Goal: Task Accomplishment & Management: Complete application form

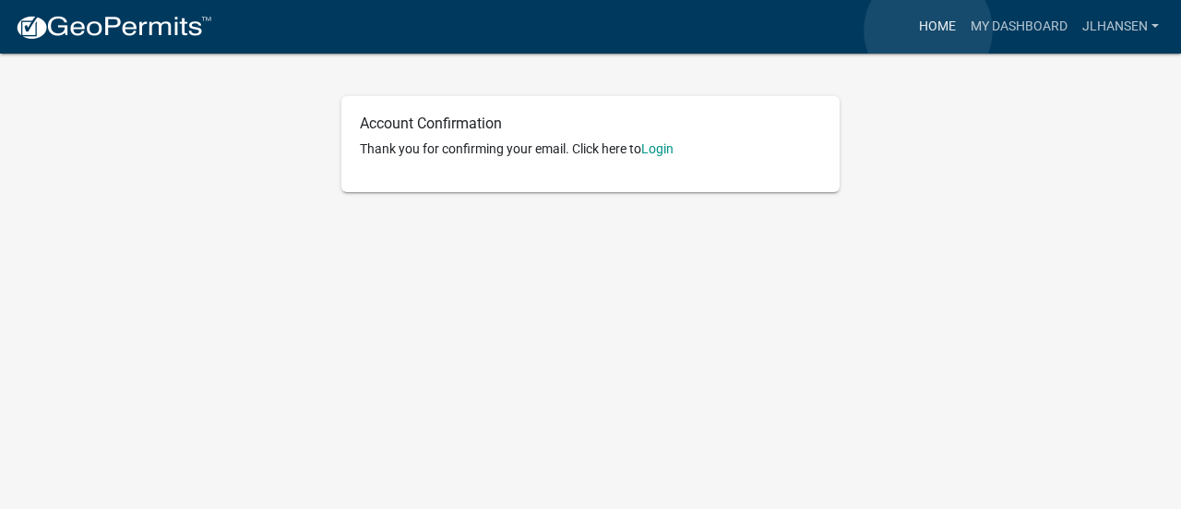
click at [929, 30] on link "Home" at bounding box center [938, 26] width 52 height 35
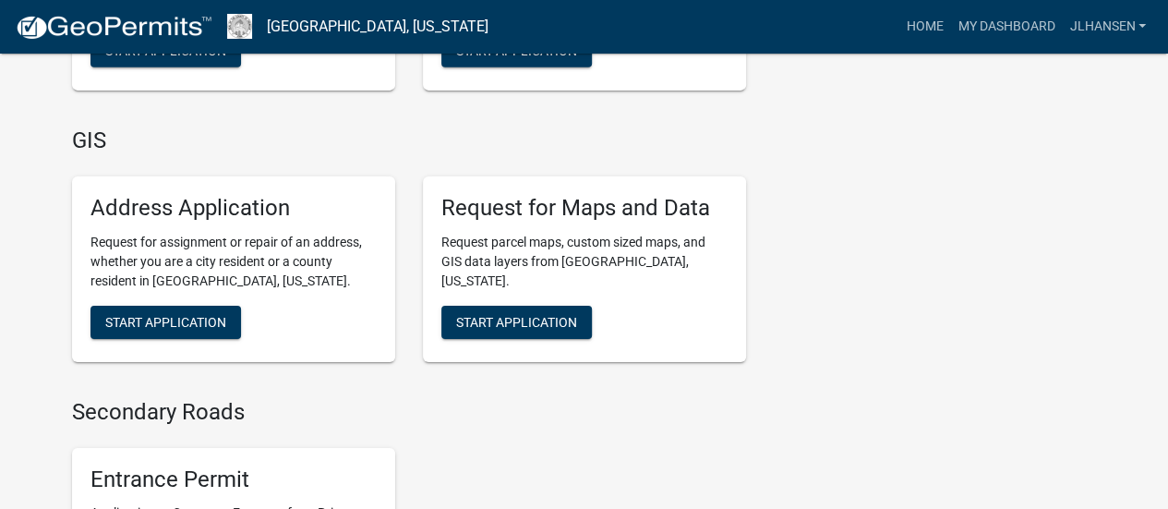
scroll to position [2997, 0]
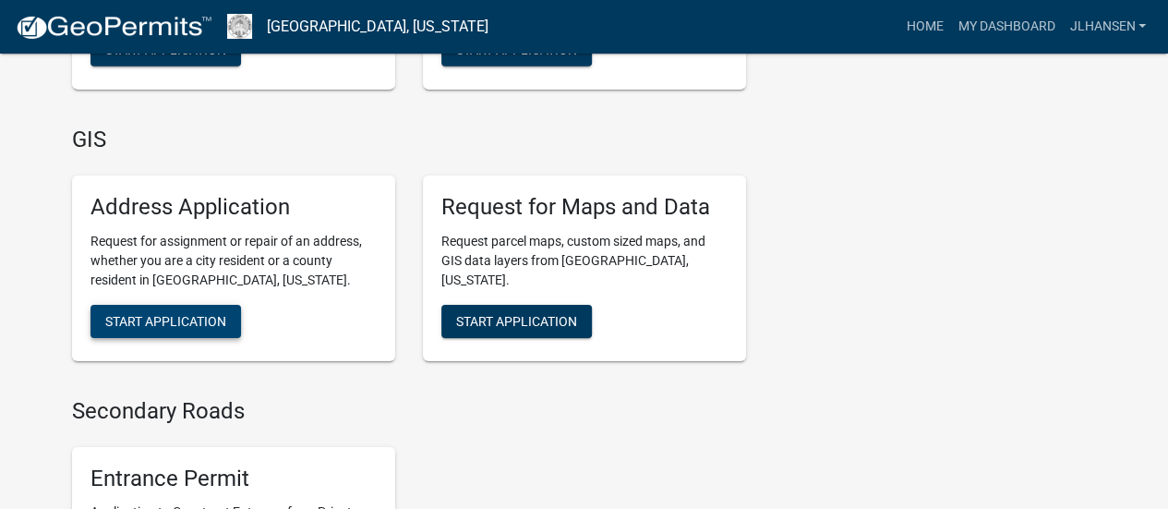
click at [186, 313] on span "Start Application" at bounding box center [165, 320] width 121 height 15
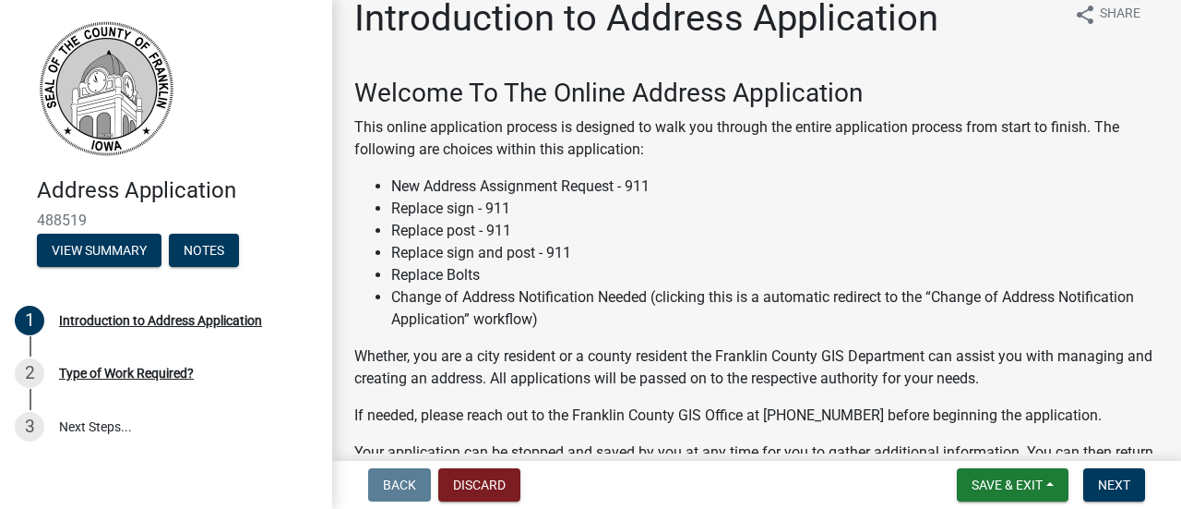
scroll to position [27, 0]
click at [1135, 481] on button "Next" at bounding box center [1115, 484] width 62 height 33
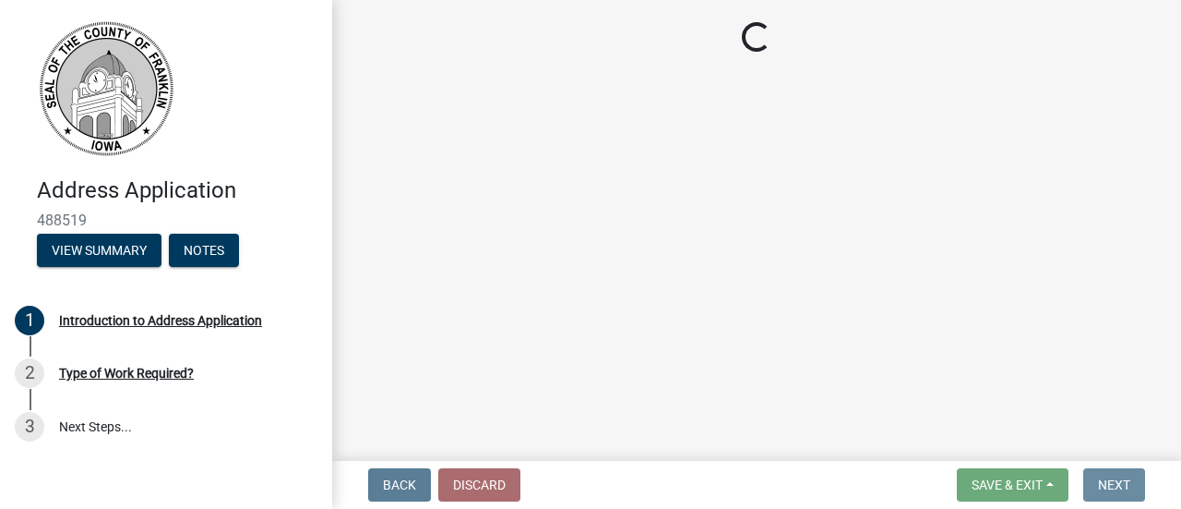
scroll to position [0, 0]
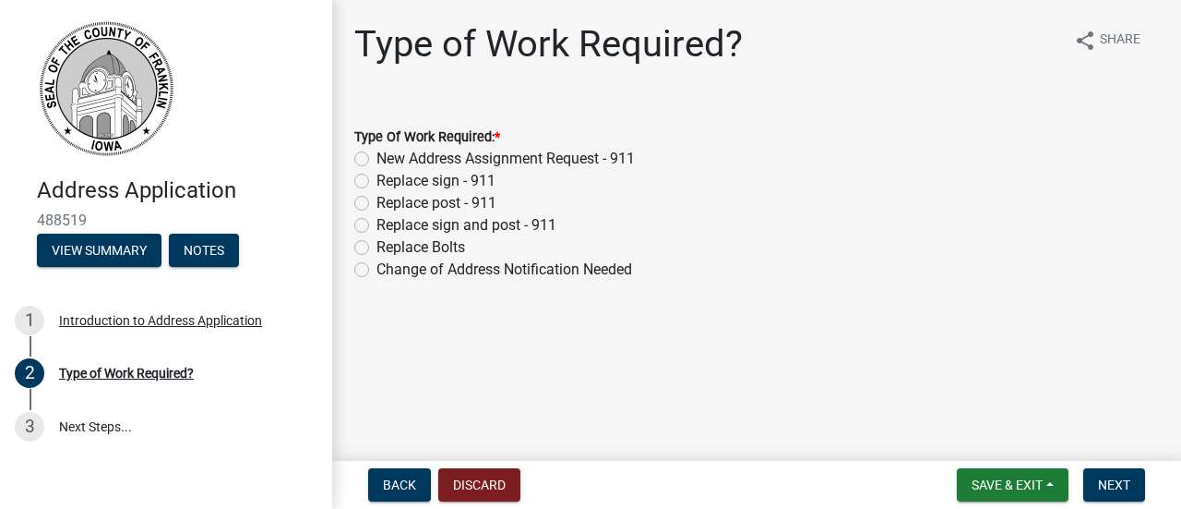
click at [447, 157] on label "New Address Assignment Request - 911" at bounding box center [506, 159] width 258 height 22
click at [389, 157] on input "New Address Assignment Request - 911" at bounding box center [383, 154] width 12 height 12
radio input "true"
click at [1109, 486] on span "Next" at bounding box center [1114, 484] width 32 height 15
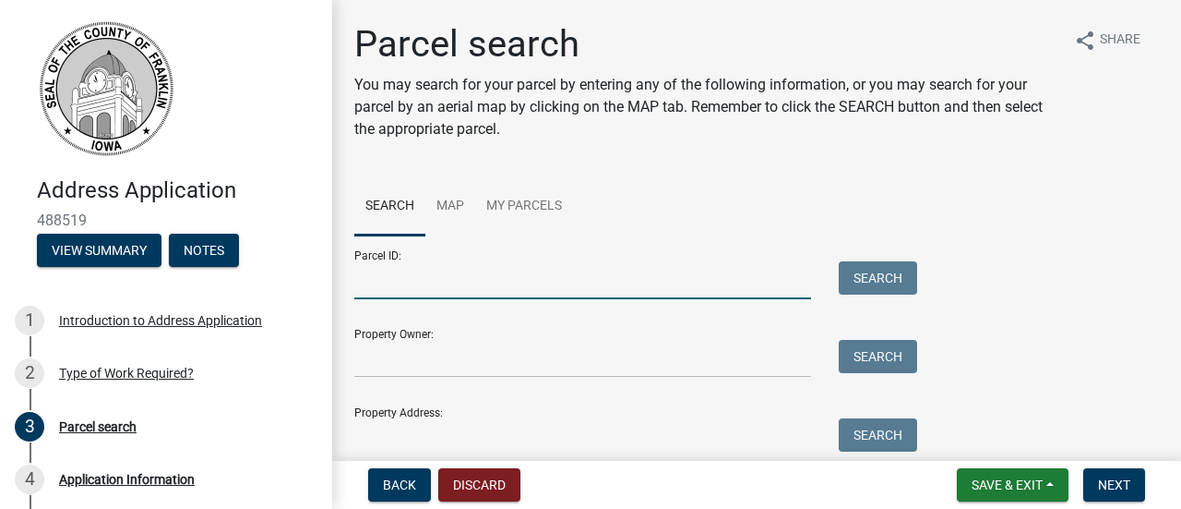
click at [511, 291] on input "Parcel ID:" at bounding box center [582, 280] width 457 height 38
click at [443, 207] on link "Map" at bounding box center [450, 206] width 50 height 59
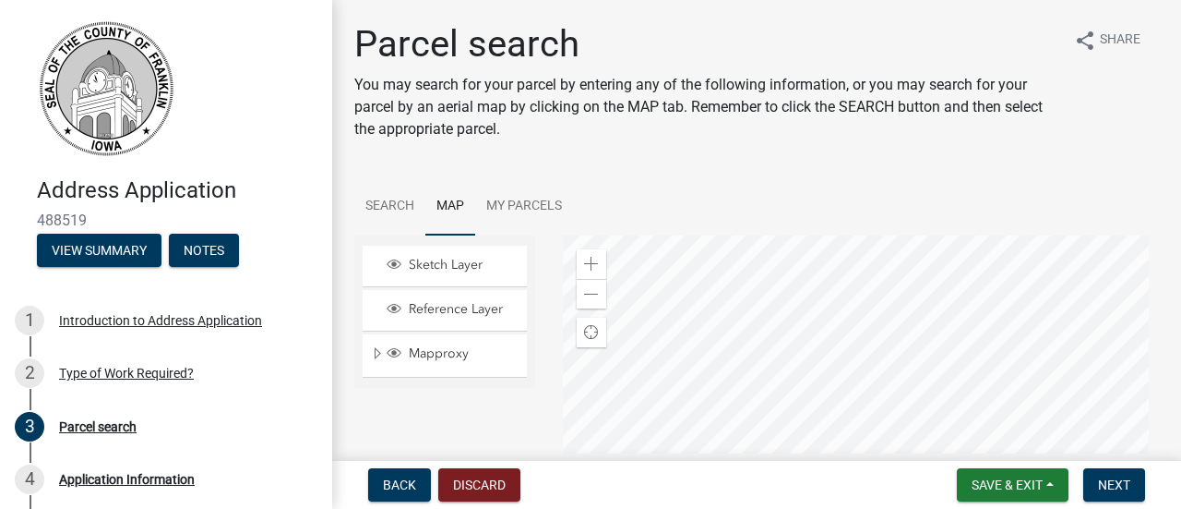
click at [850, 320] on div at bounding box center [861, 465] width 597 height 461
click at [818, 355] on div at bounding box center [861, 465] width 597 height 461
click at [813, 372] on div at bounding box center [861, 465] width 597 height 461
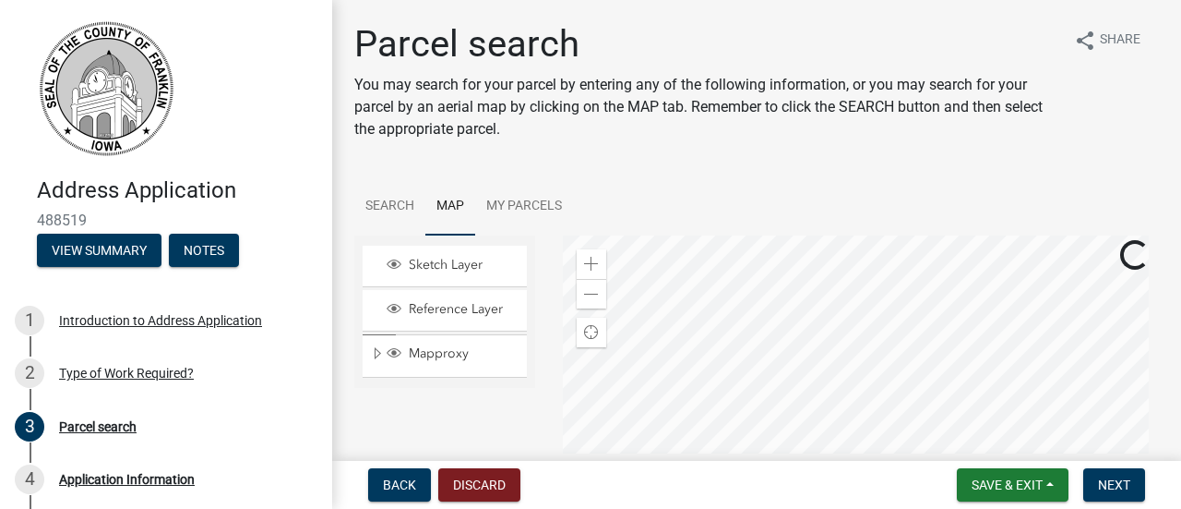
click at [813, 372] on div at bounding box center [861, 465] width 597 height 461
click at [788, 294] on div at bounding box center [861, 465] width 597 height 461
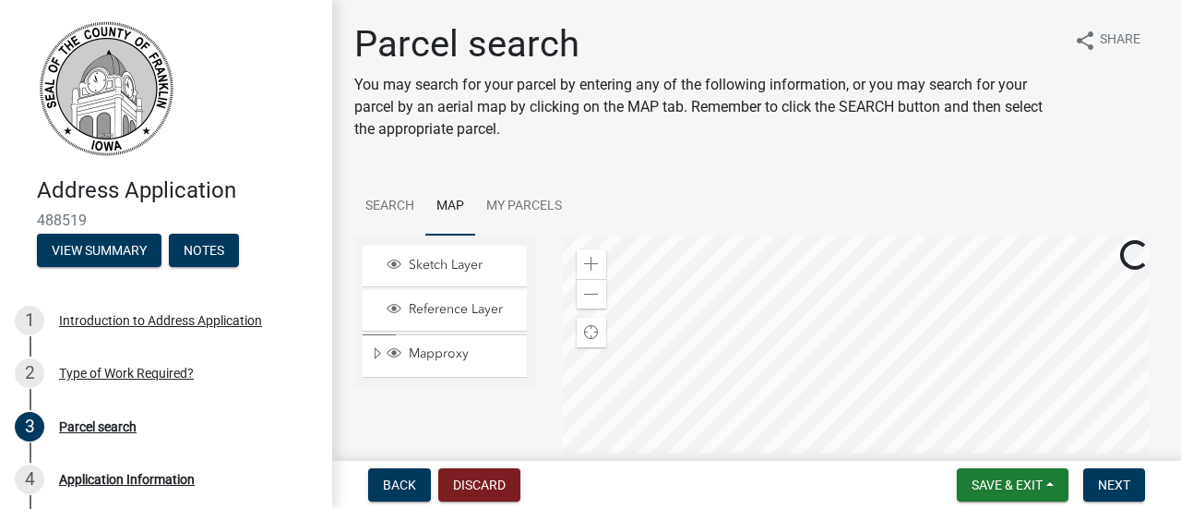
click at [791, 345] on div at bounding box center [861, 465] width 597 height 461
click at [781, 442] on div at bounding box center [861, 465] width 597 height 461
click at [776, 385] on div at bounding box center [861, 465] width 597 height 461
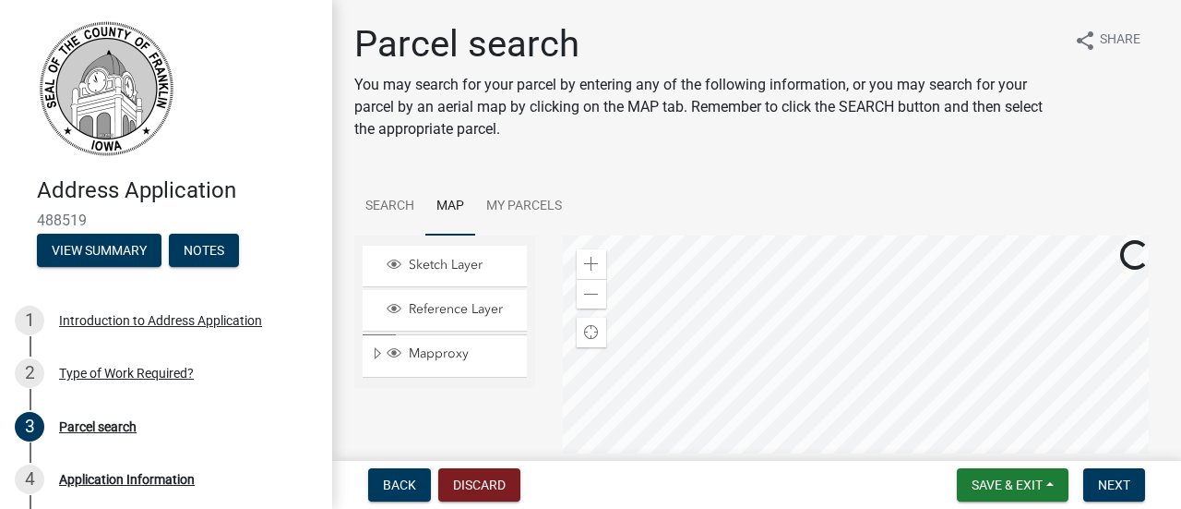
click at [776, 385] on div at bounding box center [861, 465] width 597 height 461
click at [772, 378] on div at bounding box center [861, 465] width 597 height 461
click at [772, 350] on div at bounding box center [861, 465] width 597 height 461
click at [1121, 488] on span "Next" at bounding box center [1114, 484] width 32 height 15
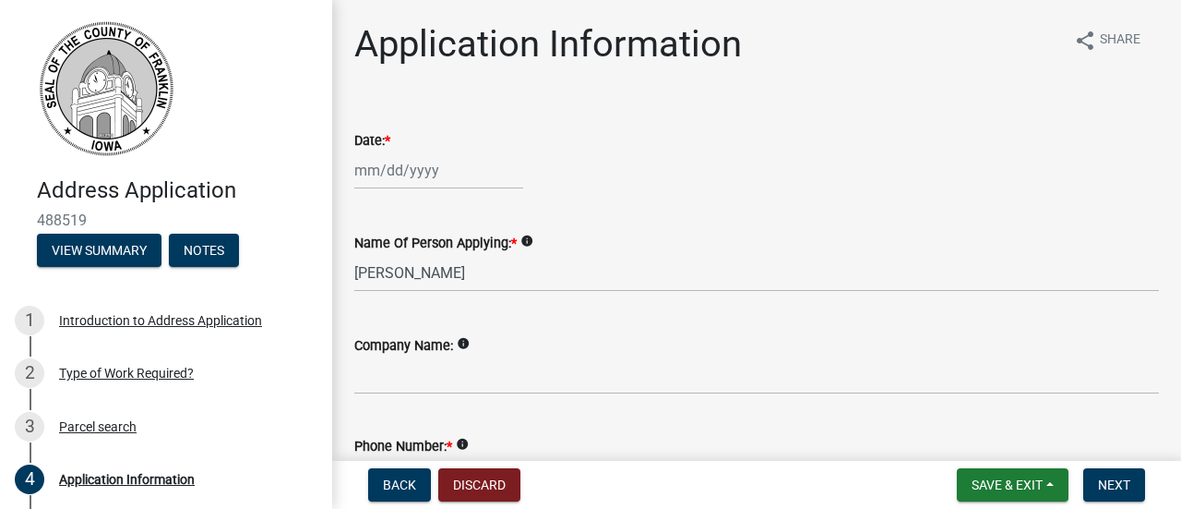
click at [376, 169] on div at bounding box center [438, 170] width 169 height 38
select select "10"
select select "2025"
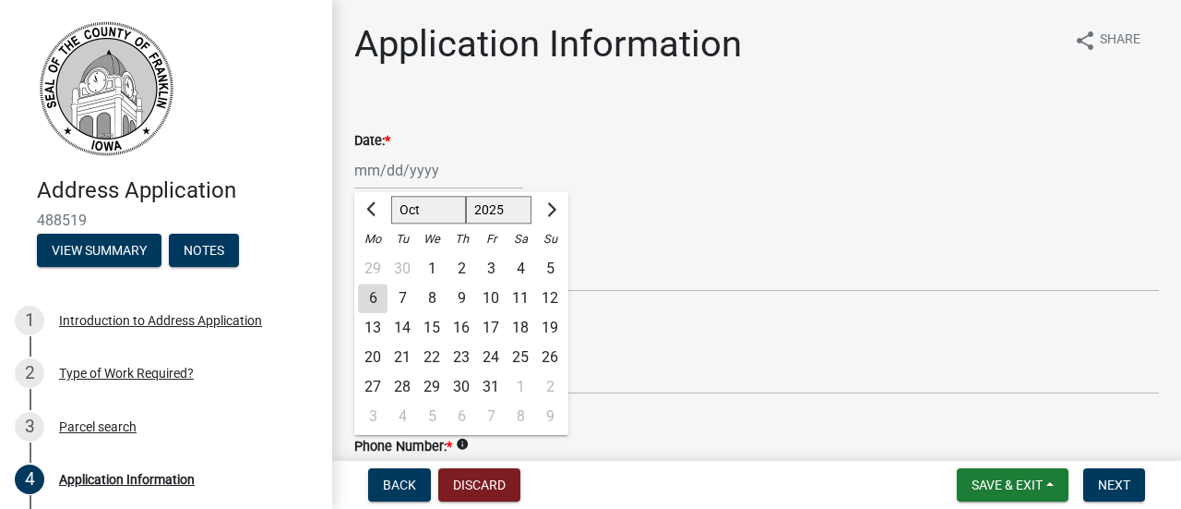
click at [380, 293] on div "6" at bounding box center [373, 298] width 30 height 30
type input "[DATE]"
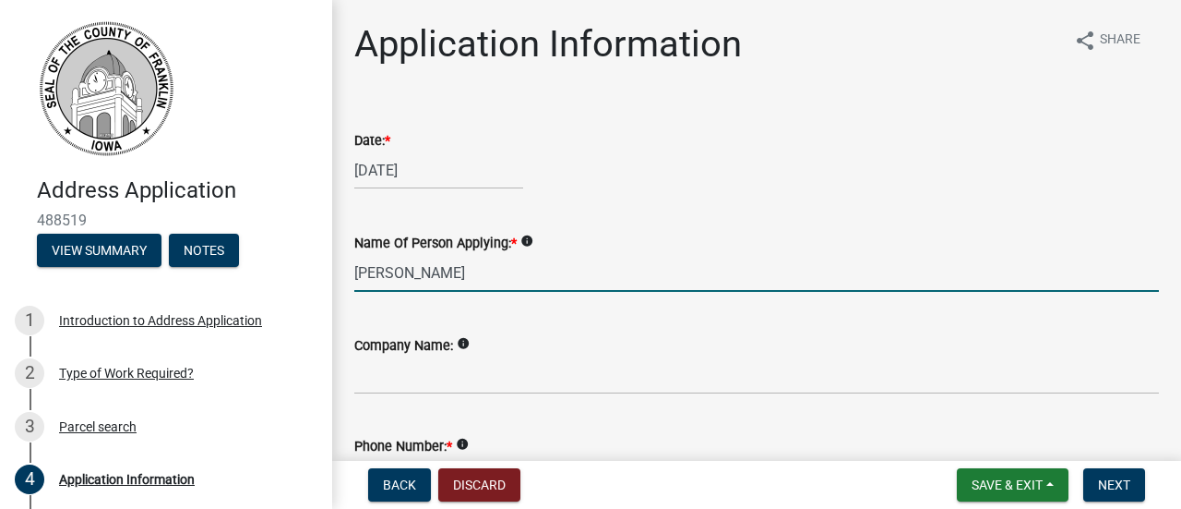
click at [425, 262] on input "[PERSON_NAME]" at bounding box center [756, 273] width 805 height 38
type input "l"
type input "[PERSON_NAME]"
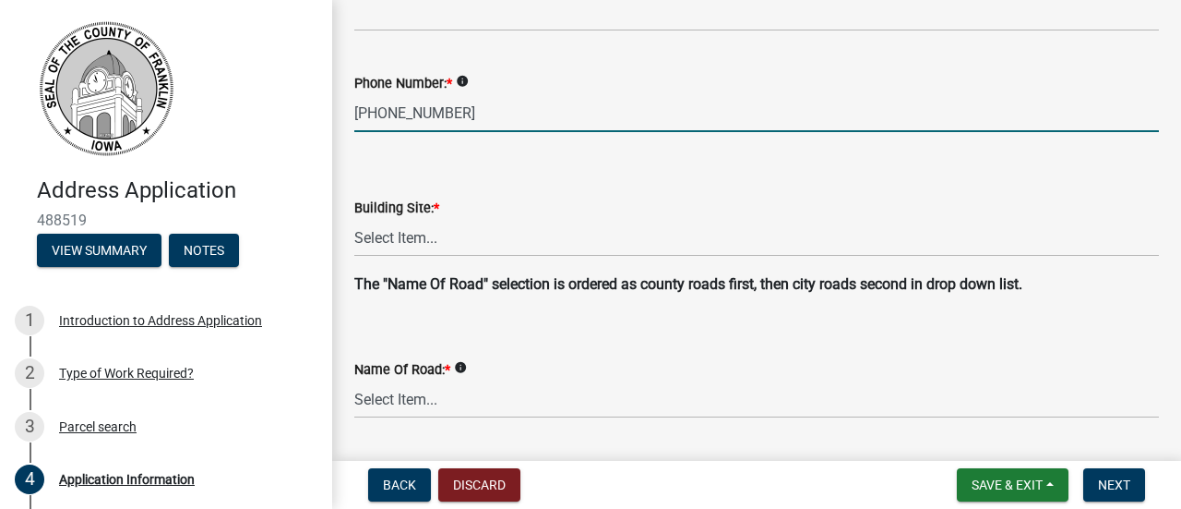
scroll to position [379, 0]
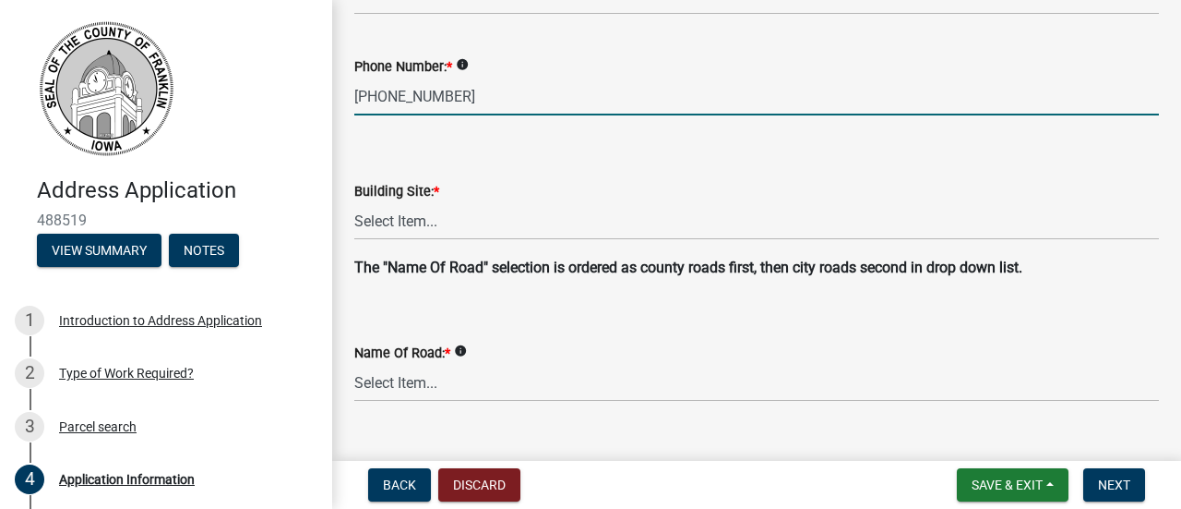
type input "[PHONE_NUMBER]"
click at [443, 219] on select "Select Item... [GEOGRAPHIC_DATA] [GEOGRAPHIC_DATA] Chicken [GEOGRAPHIC_DATA] Co…" at bounding box center [756, 221] width 805 height 38
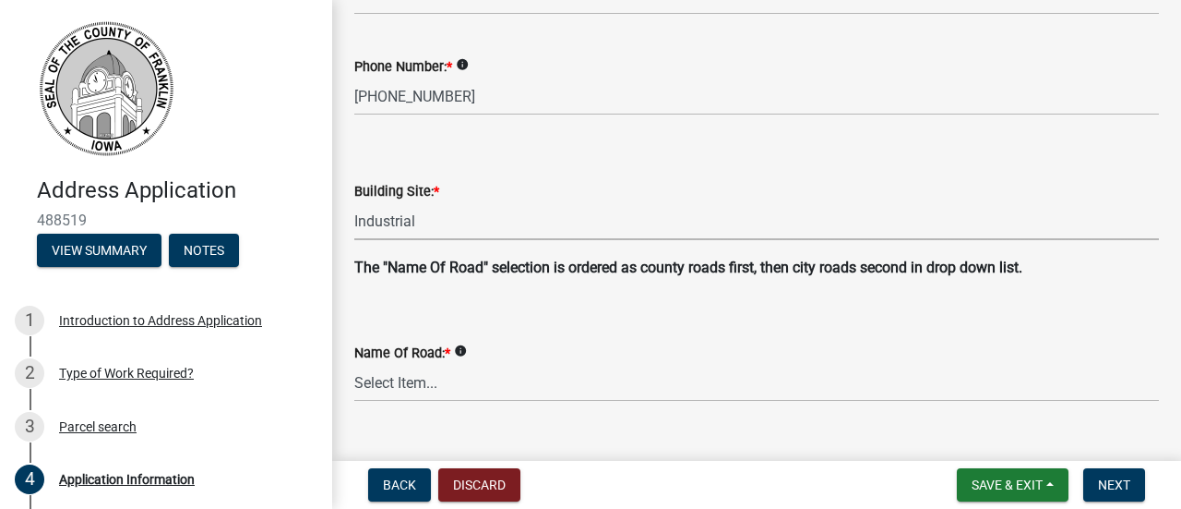
click at [354, 202] on select "Select Item... [GEOGRAPHIC_DATA] [GEOGRAPHIC_DATA] Chicken [GEOGRAPHIC_DATA] Co…" at bounding box center [756, 221] width 805 height 38
select select "b050000c-2e79-41e9-b020-8376697ce463"
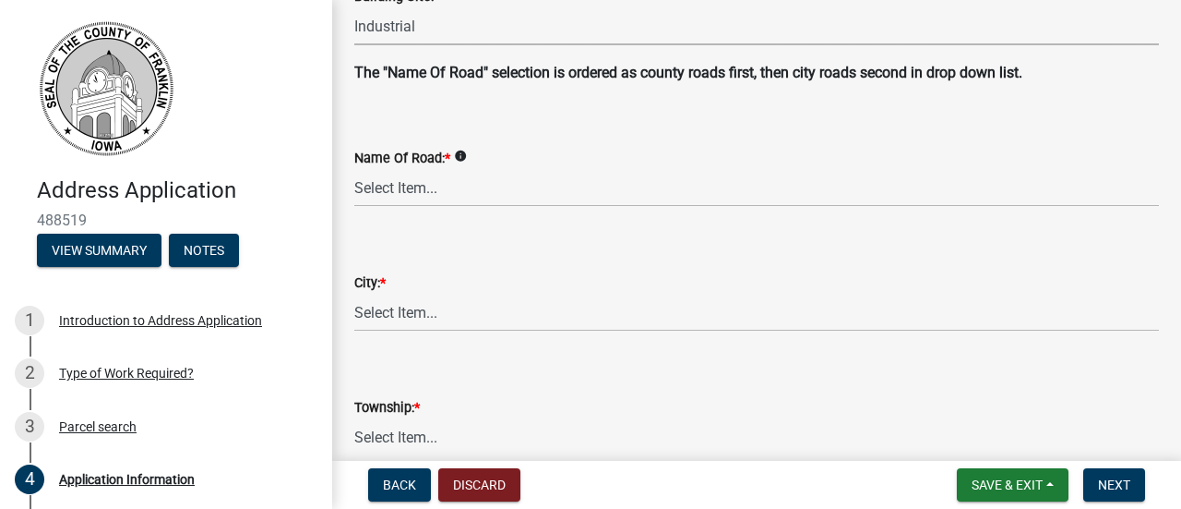
scroll to position [576, 0]
click at [449, 193] on select "Select Item[GEOGRAPHIC_DATA][PERSON_NAME][PERSON_NAME][PERSON_NAME][PERSON_NAME…" at bounding box center [756, 186] width 805 height 38
click at [354, 167] on select "Select Item[GEOGRAPHIC_DATA][PERSON_NAME][PERSON_NAME][PERSON_NAME][PERSON_NAME…" at bounding box center [756, 186] width 805 height 38
select select "baa5195e-e1a0-449b-82c9-c5d171d6cf87"
click at [435, 320] on select "Select Item... [PERSON_NAME] [PERSON_NAME] [PERSON_NAME] [PERSON_NAME] Dows [PE…" at bounding box center [756, 311] width 805 height 38
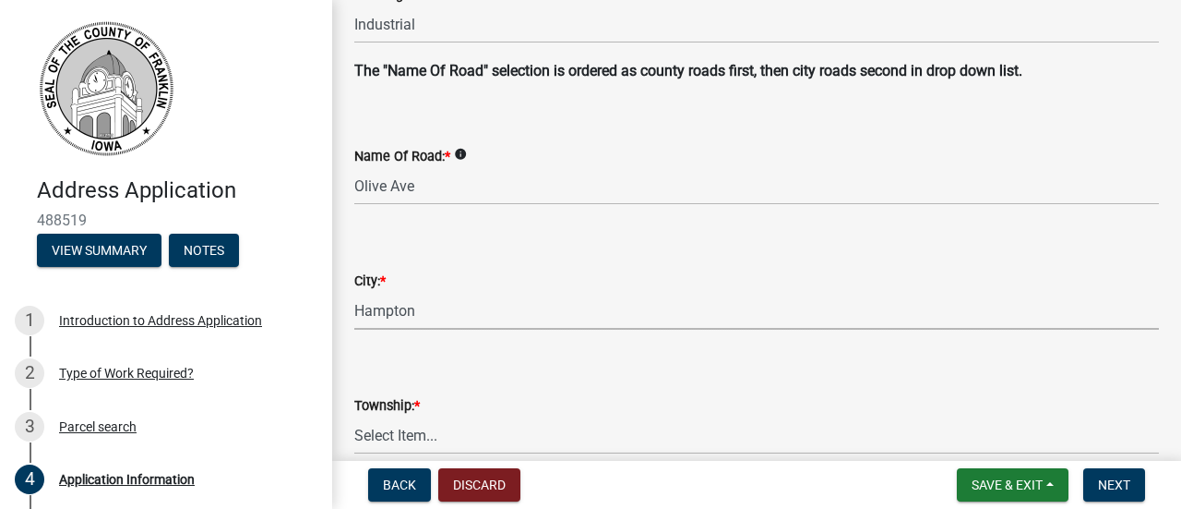
click at [354, 292] on select "Select Item... [PERSON_NAME] [PERSON_NAME] [PERSON_NAME] [PERSON_NAME] Dows [PE…" at bounding box center [756, 311] width 805 height 38
select select "3174707a-0b9e-4f6d-b623-9a8eaa70f9fa"
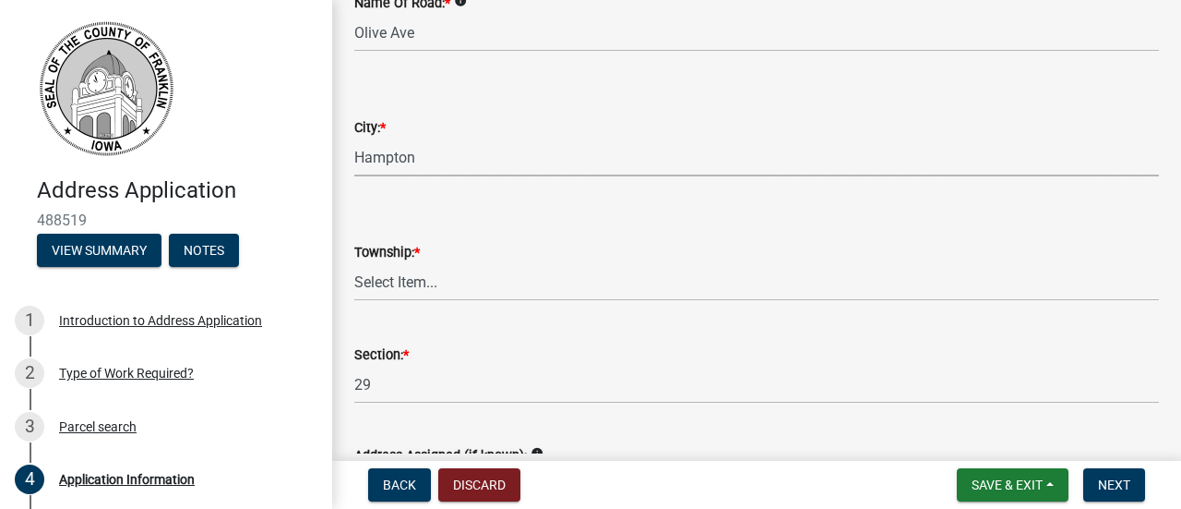
scroll to position [733, 0]
click at [407, 281] on select "Select Item... [PERSON_NAME] [PERSON_NAME] [PERSON_NAME] OAKLAND OSCEOLA [PERSO…" at bounding box center [756, 278] width 805 height 38
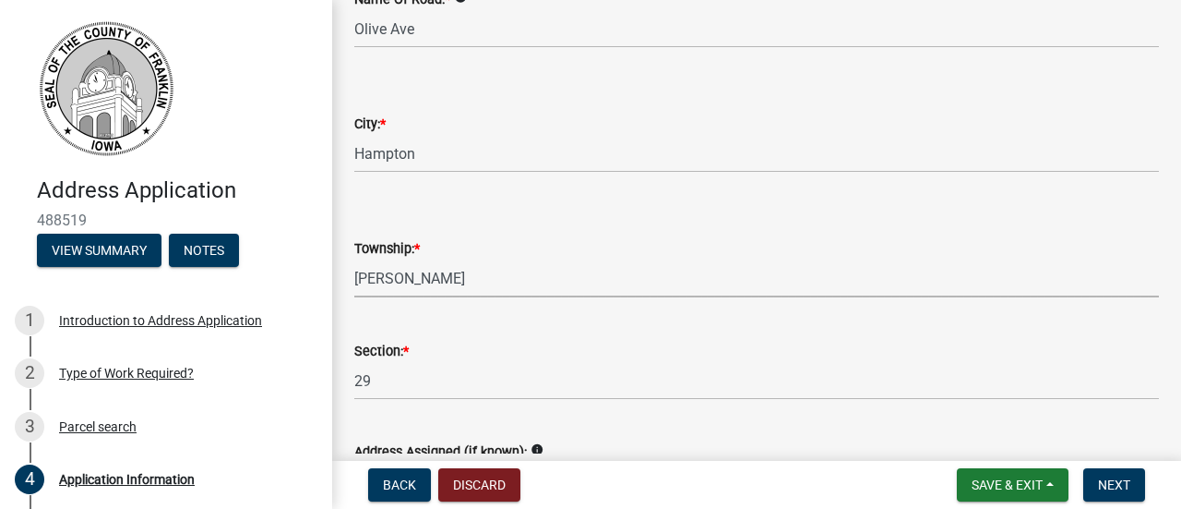
click at [354, 259] on select "Select Item... [PERSON_NAME] [PERSON_NAME] [PERSON_NAME] OAKLAND OSCEOLA [PERSO…" at bounding box center [756, 278] width 805 height 38
click at [404, 283] on select "Select Item... [PERSON_NAME] [PERSON_NAME] [PERSON_NAME] OAKLAND OSCEOLA [PERSO…" at bounding box center [756, 278] width 805 height 38
click at [354, 259] on select "Select Item... [PERSON_NAME] [PERSON_NAME] [PERSON_NAME] OAKLAND OSCEOLA [PERSO…" at bounding box center [756, 278] width 805 height 38
select select "4c166b06-349f-4668-bbeb-8117c82ad81f"
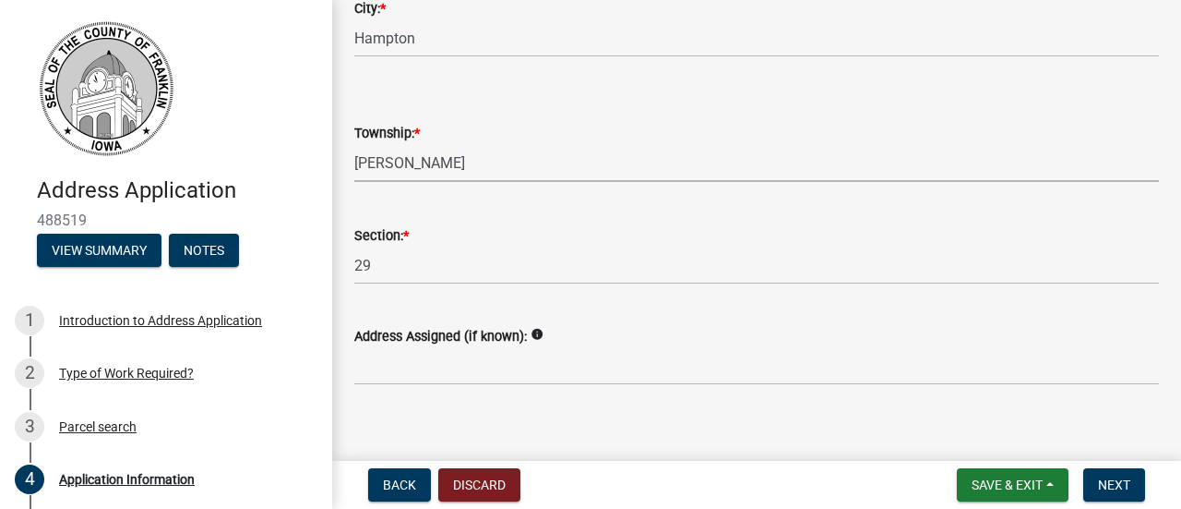
scroll to position [866, 0]
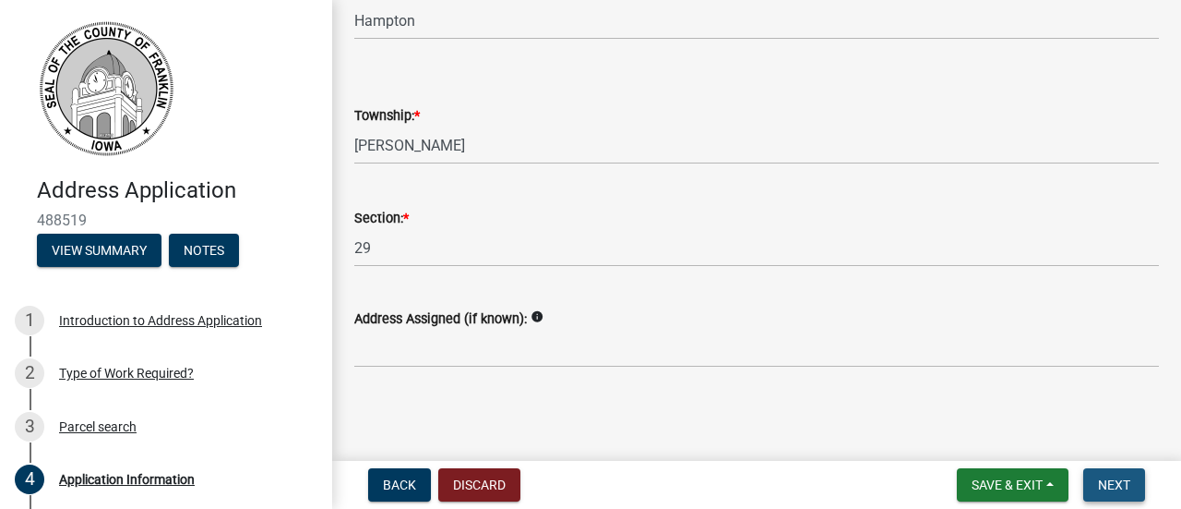
click at [1114, 496] on button "Next" at bounding box center [1115, 484] width 62 height 33
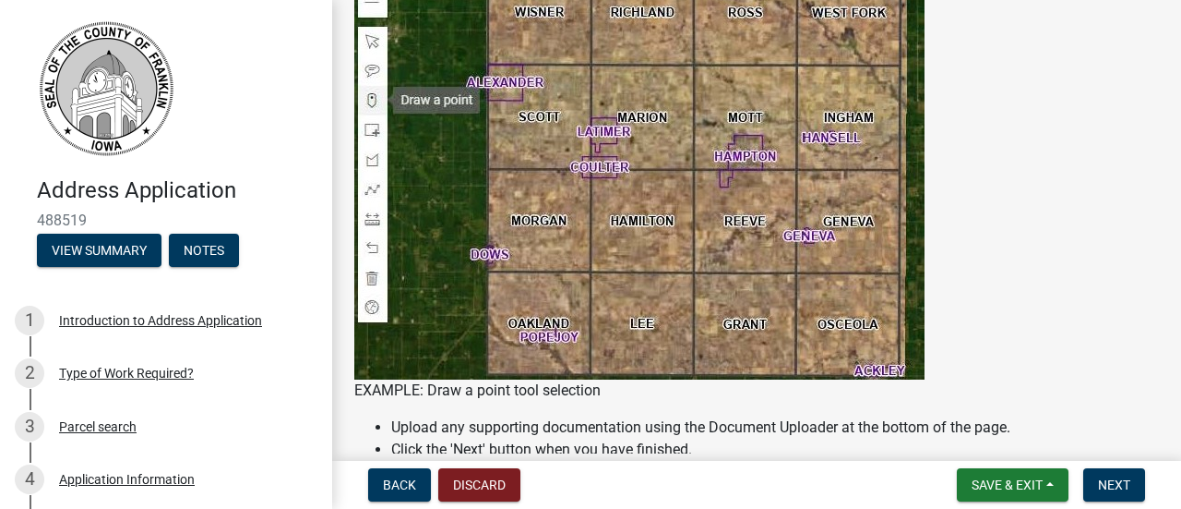
scroll to position [388, 0]
click at [720, 158] on img at bounding box center [639, 164] width 570 height 428
click at [725, 160] on img at bounding box center [639, 164] width 570 height 428
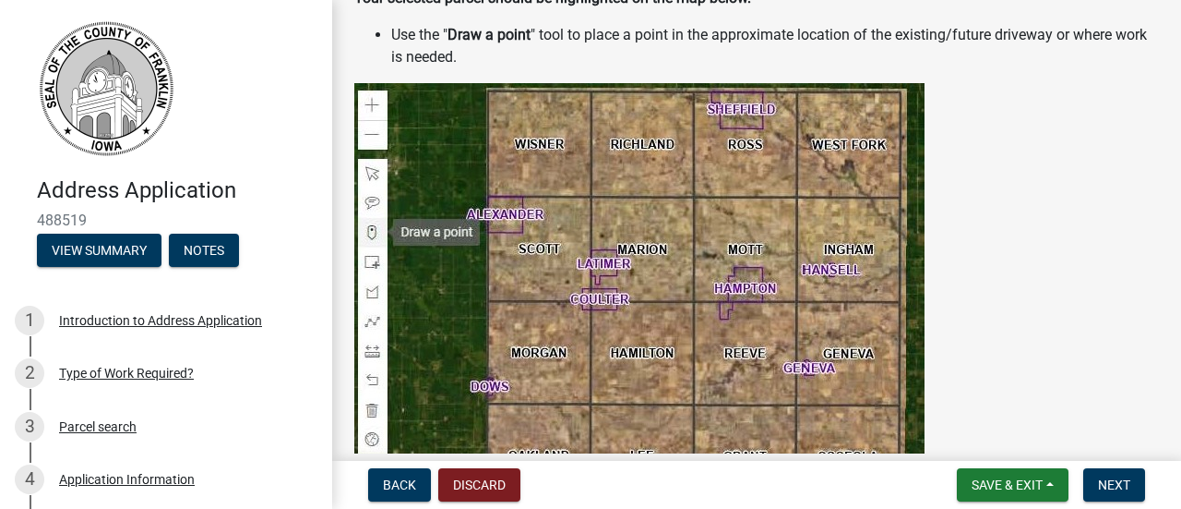
scroll to position [254, 0]
click at [367, 97] on img at bounding box center [639, 298] width 570 height 428
click at [367, 102] on img at bounding box center [639, 298] width 570 height 428
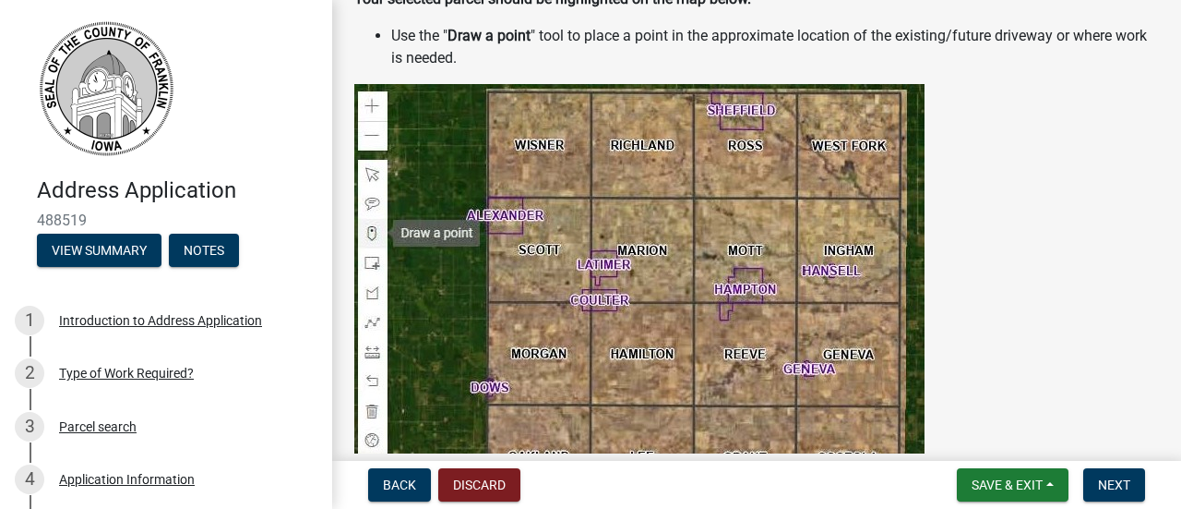
click at [382, 129] on img at bounding box center [639, 298] width 570 height 428
click at [372, 145] on img at bounding box center [639, 298] width 570 height 428
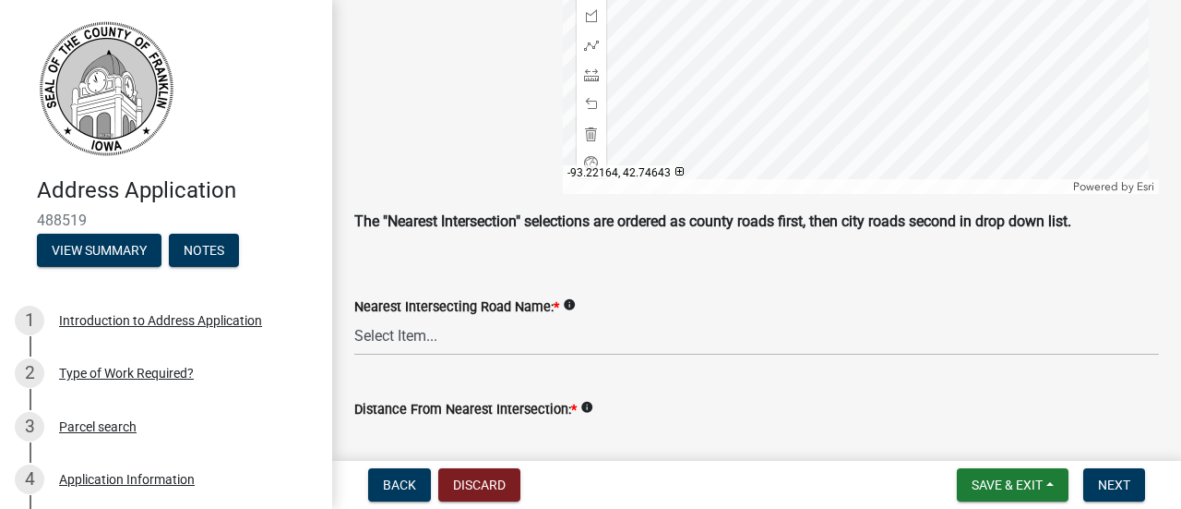
scroll to position [1175, 0]
click at [577, 339] on select "Select Item[GEOGRAPHIC_DATA][PERSON_NAME][PERSON_NAME][PERSON_NAME][PERSON_NAME…" at bounding box center [756, 336] width 805 height 38
click at [354, 317] on select "Select Item[GEOGRAPHIC_DATA][PERSON_NAME][PERSON_NAME][PERSON_NAME][PERSON_NAME…" at bounding box center [756, 336] width 805 height 38
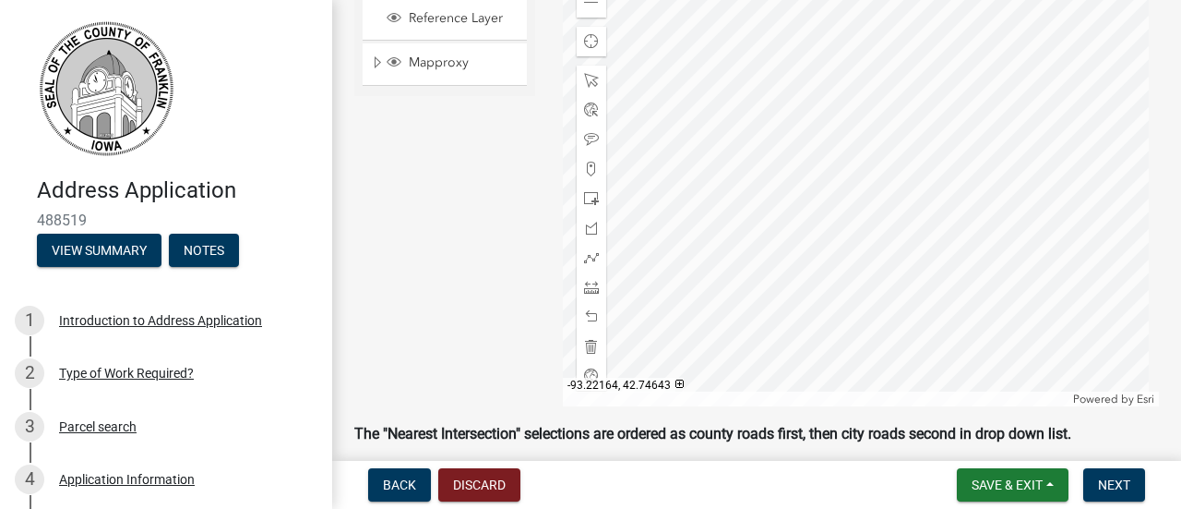
scroll to position [953, 0]
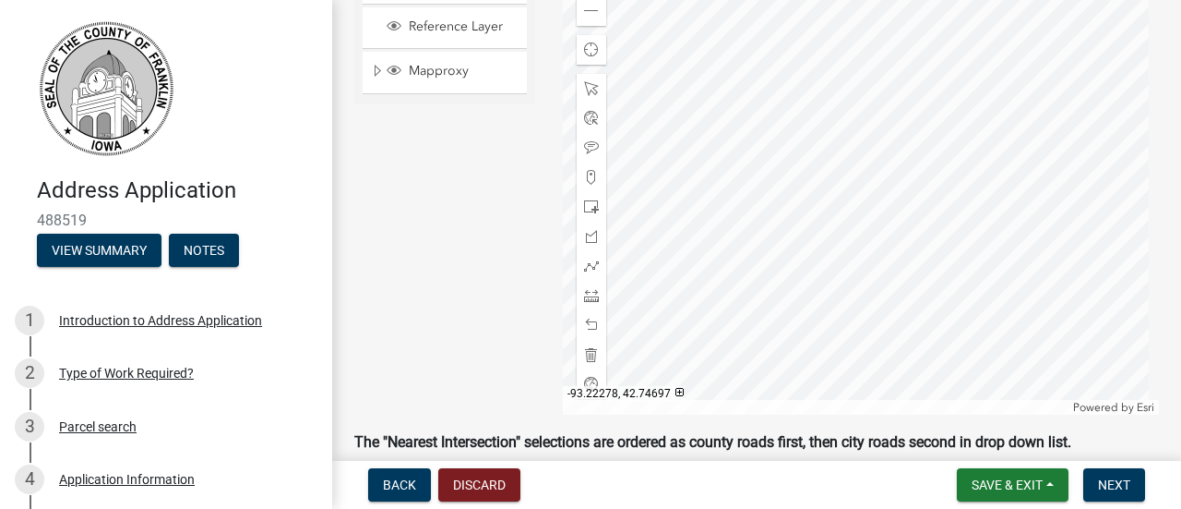
click at [646, 60] on div at bounding box center [861, 183] width 597 height 461
click at [589, 14] on span at bounding box center [591, 11] width 15 height 15
click at [587, 294] on span at bounding box center [591, 295] width 15 height 15
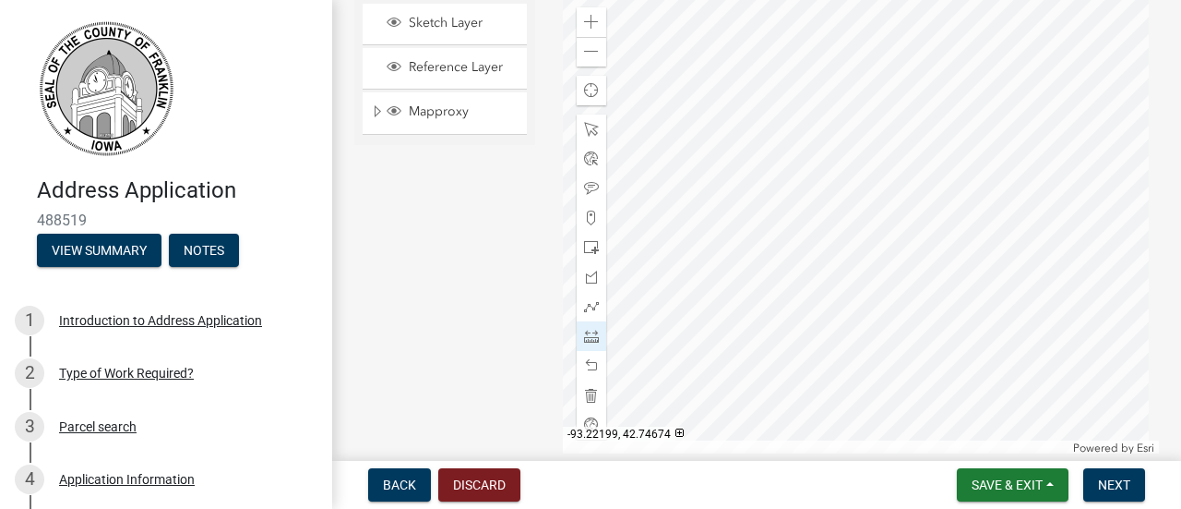
click at [840, 208] on div at bounding box center [861, 224] width 597 height 461
click at [838, 301] on div at bounding box center [861, 224] width 597 height 461
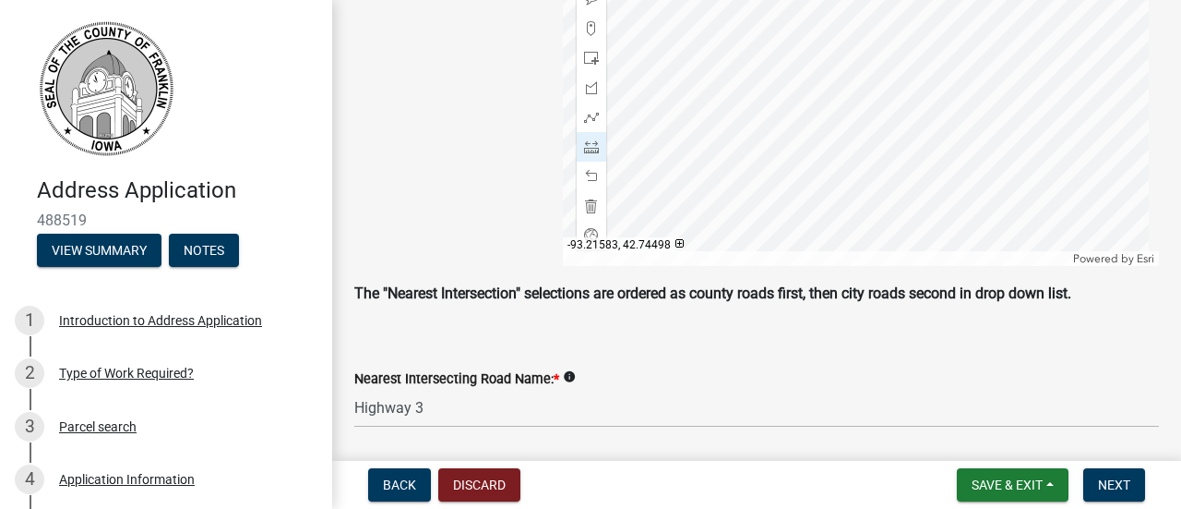
scroll to position [932, 0]
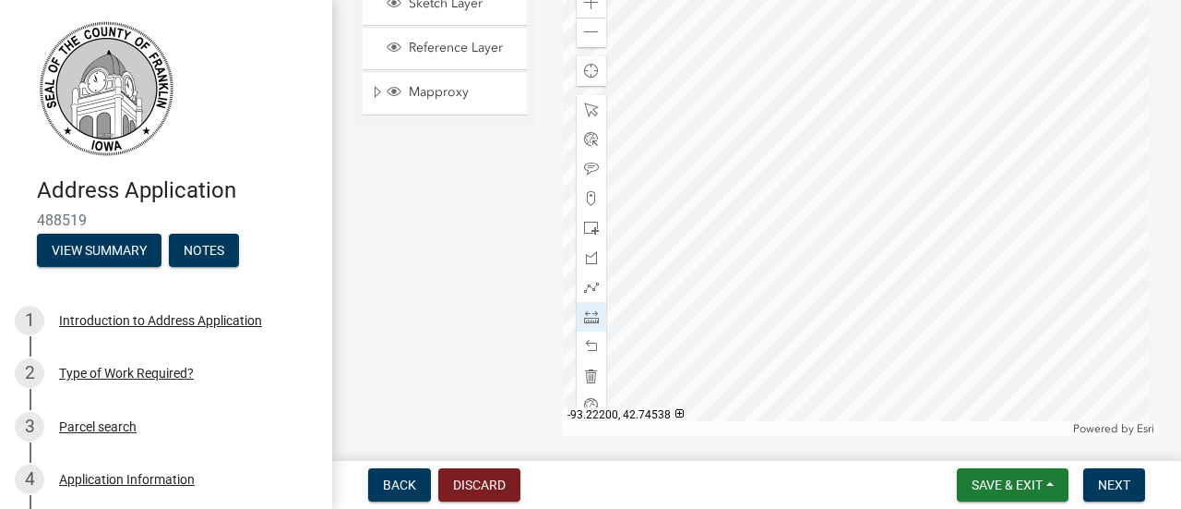
click at [839, 281] on div at bounding box center [861, 204] width 597 height 461
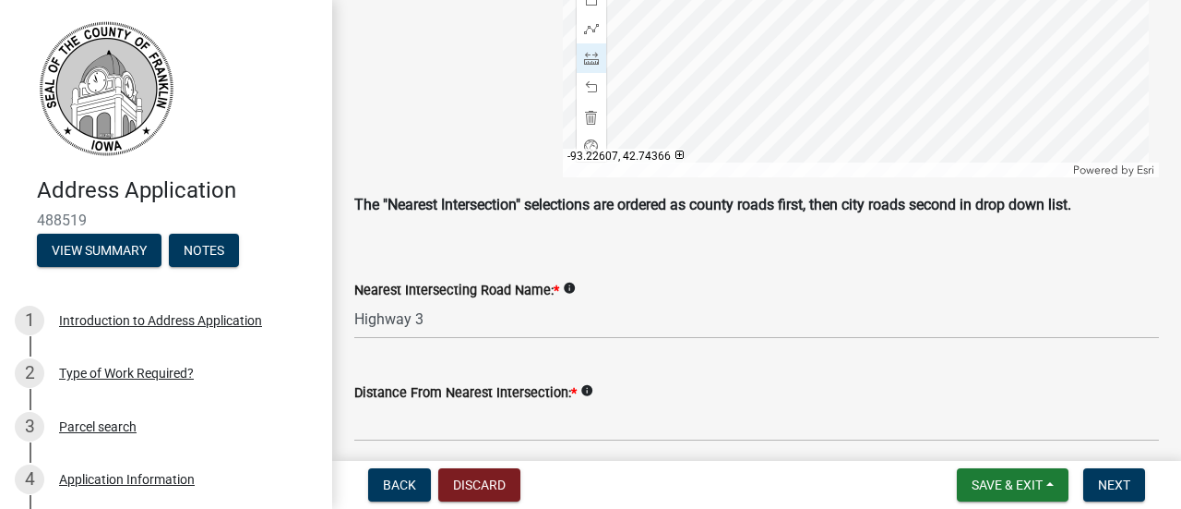
scroll to position [1191, 0]
click at [458, 316] on select "Select Item[GEOGRAPHIC_DATA][PERSON_NAME][PERSON_NAME][PERSON_NAME][PERSON_NAME…" at bounding box center [756, 320] width 805 height 38
click at [354, 301] on select "Select Item[GEOGRAPHIC_DATA][PERSON_NAME][PERSON_NAME][PERSON_NAME][PERSON_NAME…" at bounding box center [756, 320] width 805 height 38
select select "cef44867-cd0c-42a7-84d1-9fdd9b14fd02"
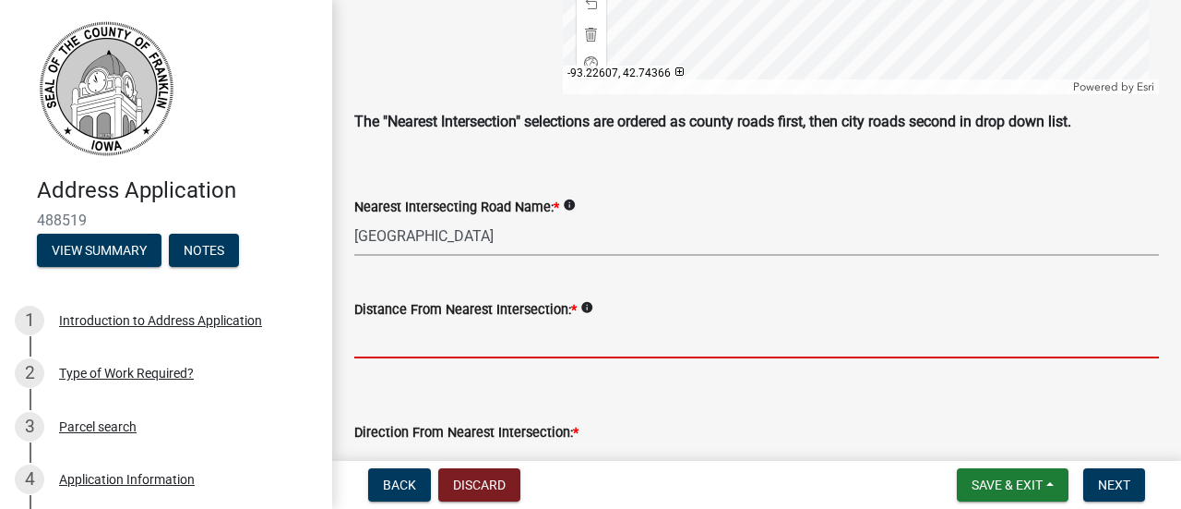
click at [440, 340] on input "Distance From Nearest Intersection: *" at bounding box center [756, 339] width 805 height 38
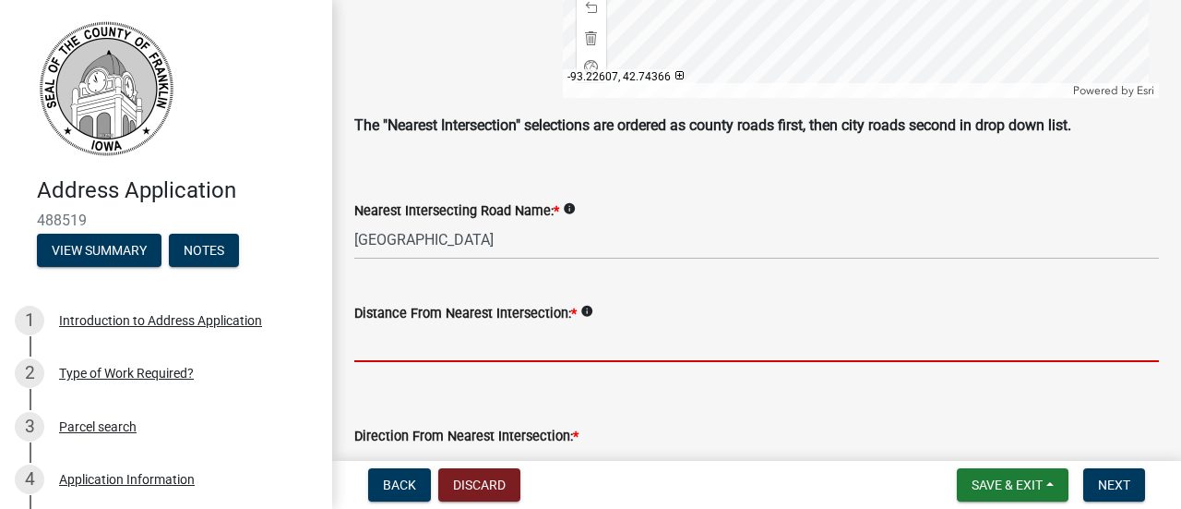
scroll to position [1271, 0]
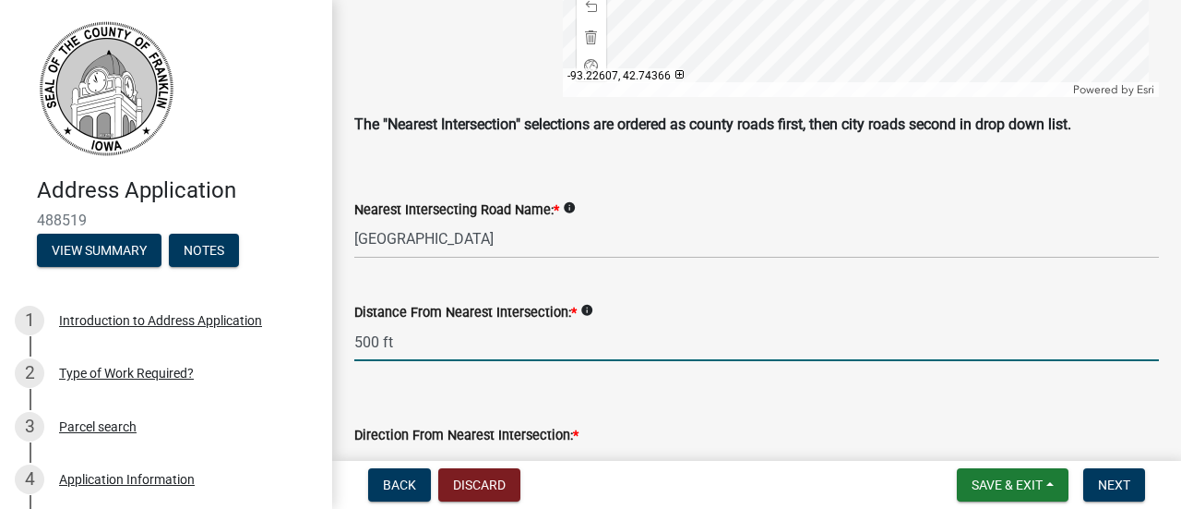
type input "500 ft"
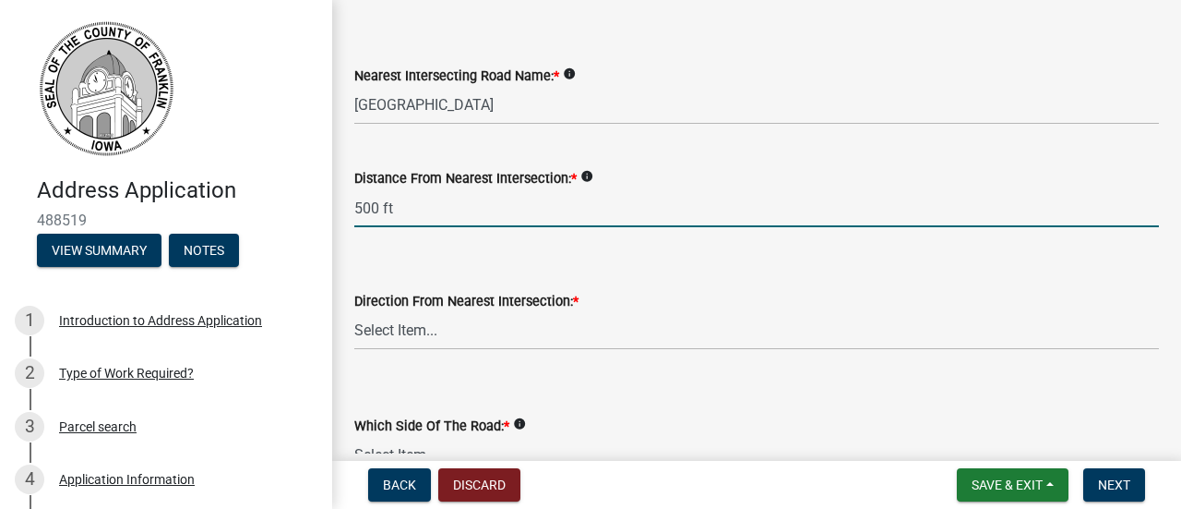
scroll to position [1406, 0]
click at [457, 331] on select "Select Item... North (N) South (S) East (E) West (W) Northeast (NE) Northwest (…" at bounding box center [756, 330] width 805 height 38
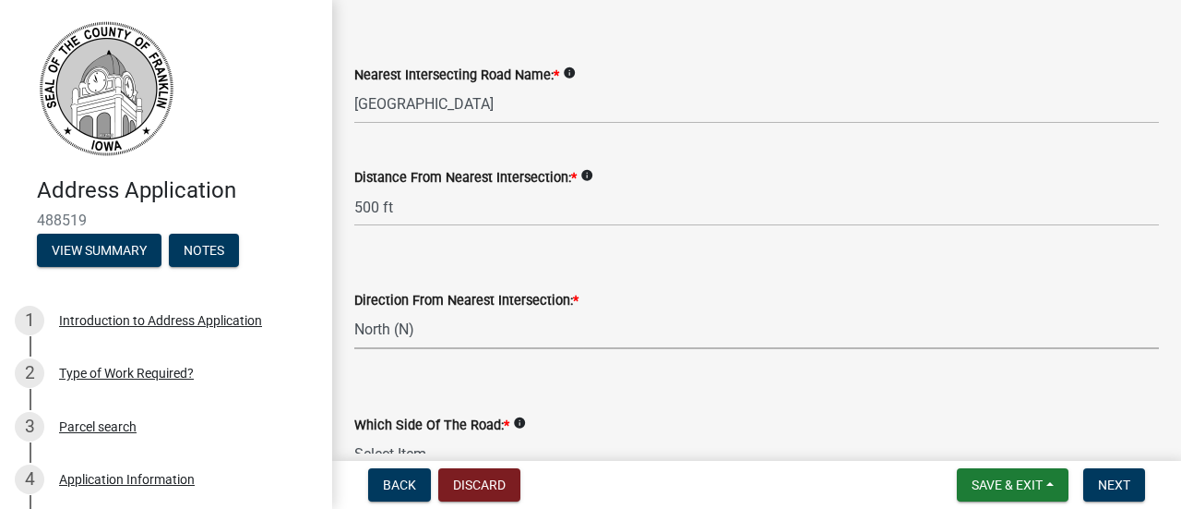
click at [354, 311] on select "Select Item... North (N) South (S) East (E) West (W) Northeast (NE) Northwest (…" at bounding box center [756, 330] width 805 height 38
select select "e58ae176-f894-4003-803b-779493d5b5a0"
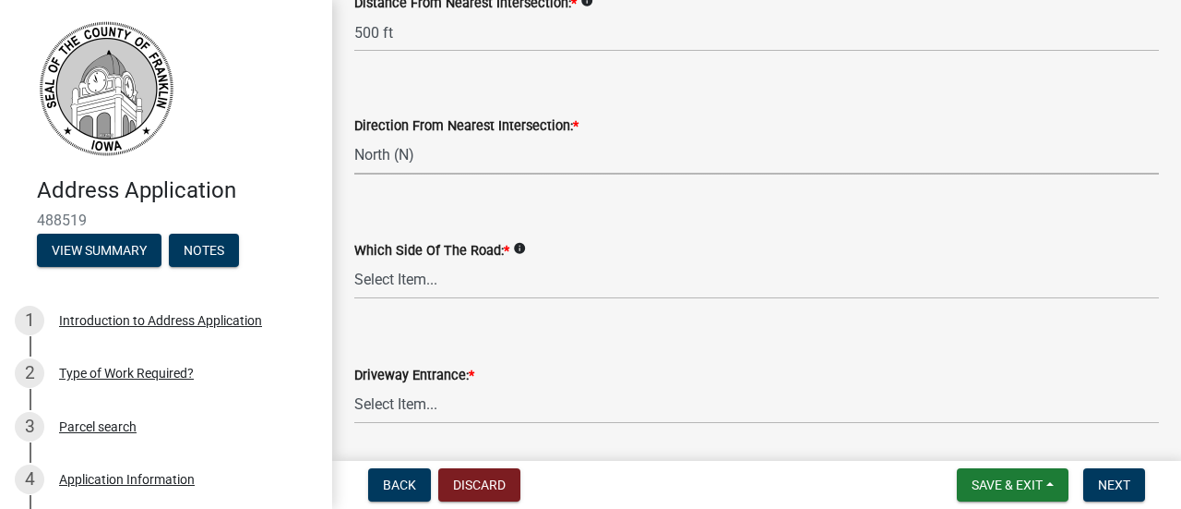
scroll to position [1581, 0]
click at [453, 280] on select "Select Item... North (N) South (S) East (E) West (W) Northeast (NE) Northwest (…" at bounding box center [756, 279] width 805 height 38
click at [354, 260] on select "Select Item... North (N) South (S) East (E) West (W) Northeast (NE) Northwest (…" at bounding box center [756, 279] width 805 height 38
select select "ff509b4b-0951-4849-b141-33064c0e143a"
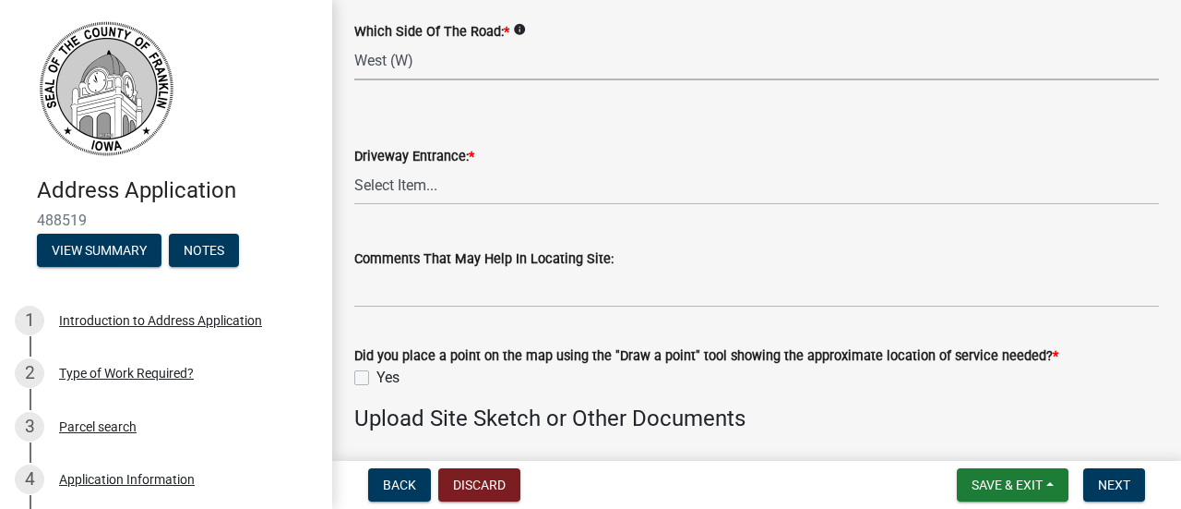
scroll to position [1801, 0]
click at [425, 186] on select "Select Item... Existing Driveway No Driveway - Permit Applied For New Driveway …" at bounding box center [756, 184] width 805 height 38
click at [354, 165] on select "Select Item... Existing Driveway No Driveway - Permit Applied For New Driveway …" at bounding box center [756, 184] width 805 height 38
select select "2c8c3da2-7be1-41dd-bf02-5f44f9dce3fd"
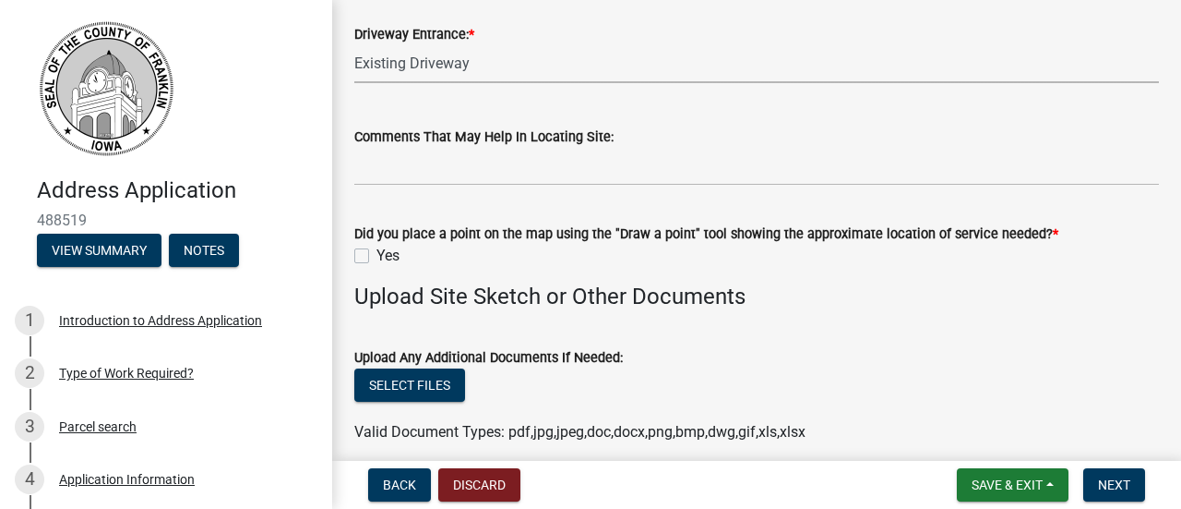
scroll to position [1922, 0]
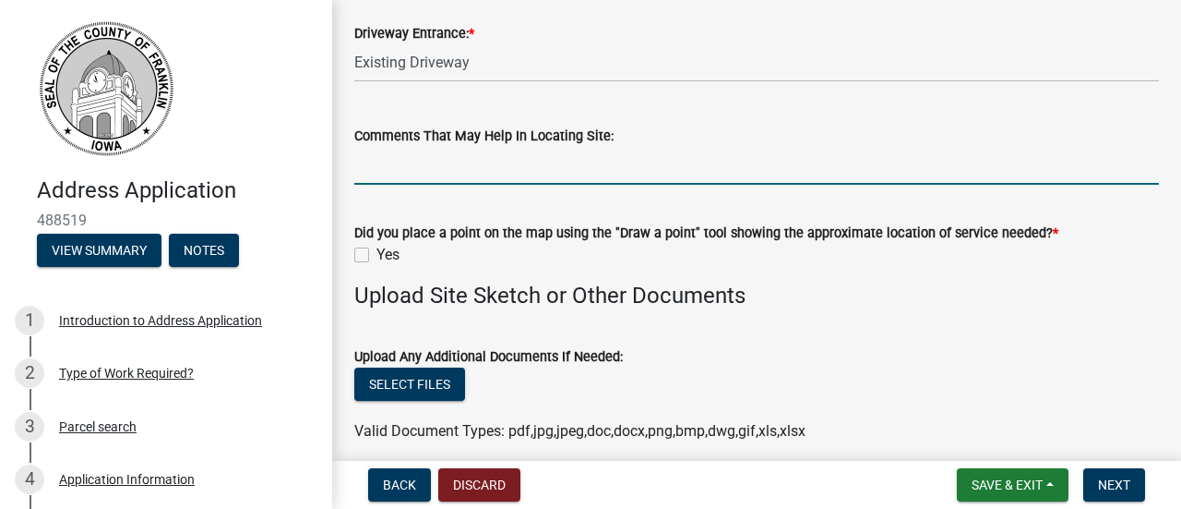
click at [444, 171] on input "Comments That May Help In Locating Site:" at bounding box center [756, 166] width 805 height 38
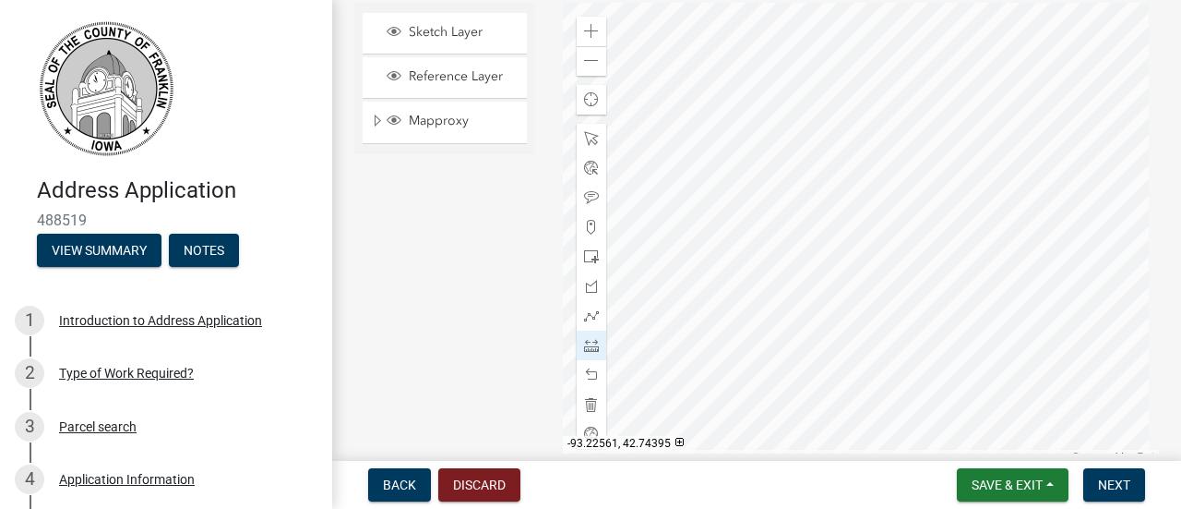
scroll to position [905, 0]
click at [584, 227] on span at bounding box center [591, 226] width 15 height 15
click at [829, 196] on div at bounding box center [861, 232] width 597 height 461
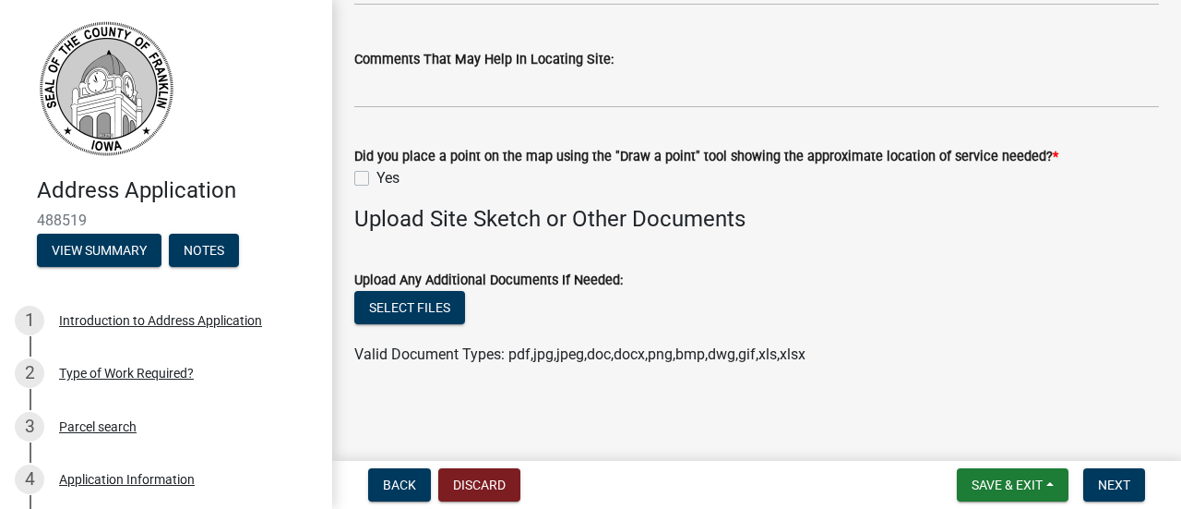
scroll to position [1976, 0]
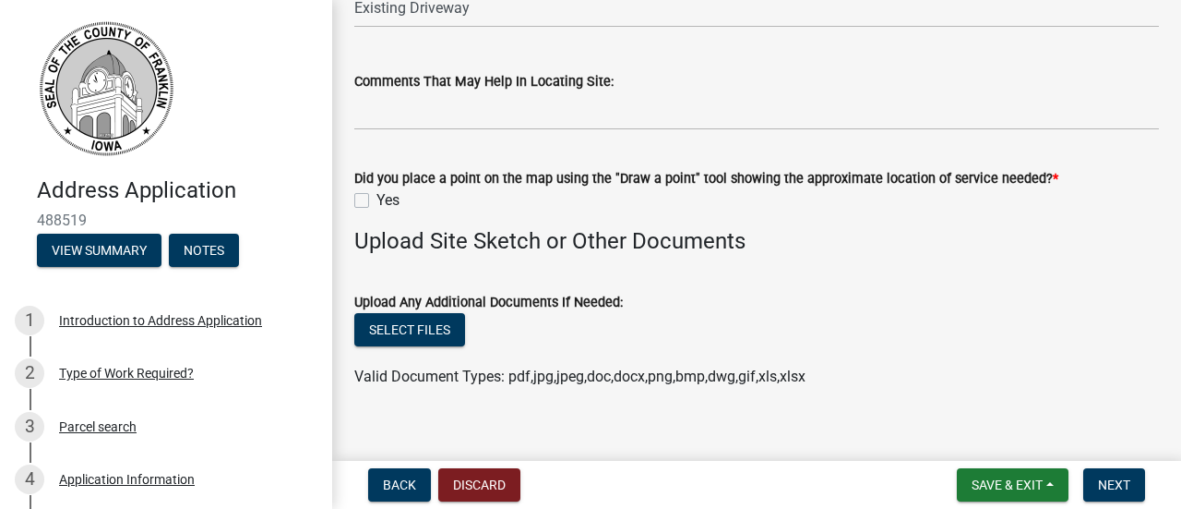
click at [377, 195] on label "Yes" at bounding box center [388, 200] width 23 height 22
click at [377, 195] on input "Yes" at bounding box center [383, 195] width 12 height 12
checkbox input "true"
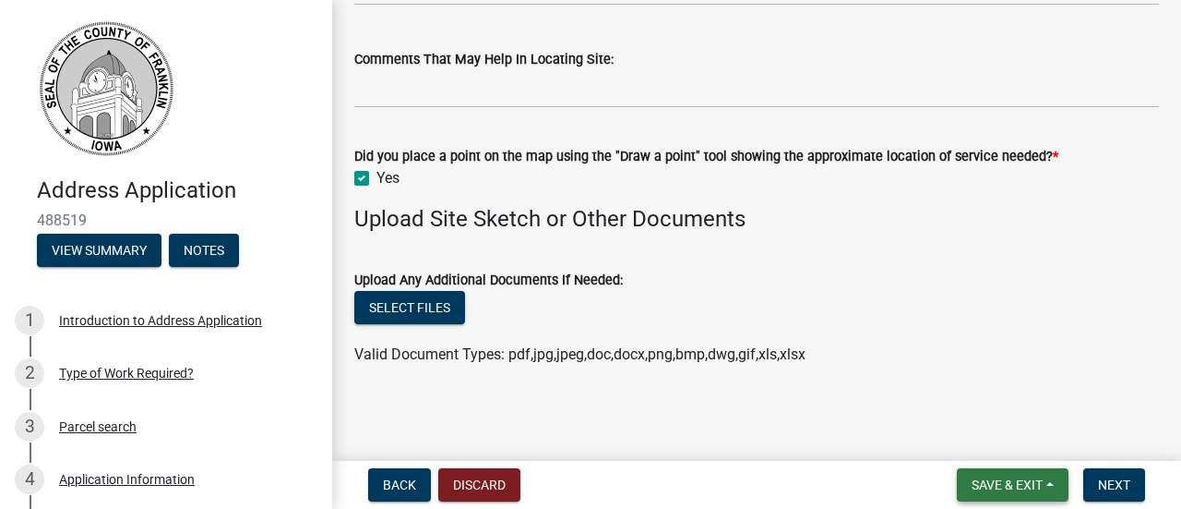
click at [1001, 492] on span "Save & Exit" at bounding box center [1007, 484] width 71 height 15
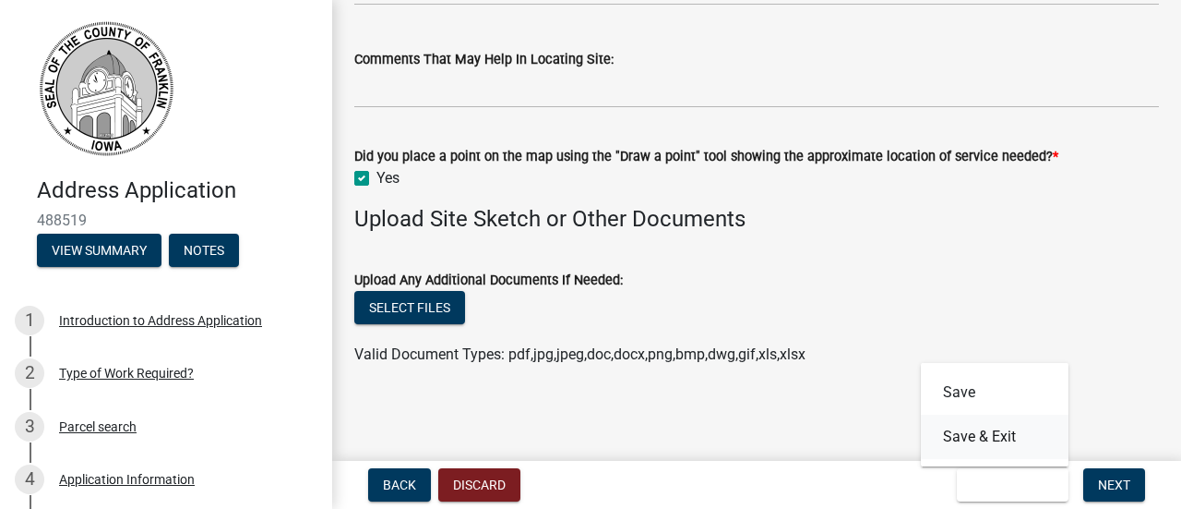
click at [951, 436] on button "Save & Exit" at bounding box center [995, 436] width 148 height 44
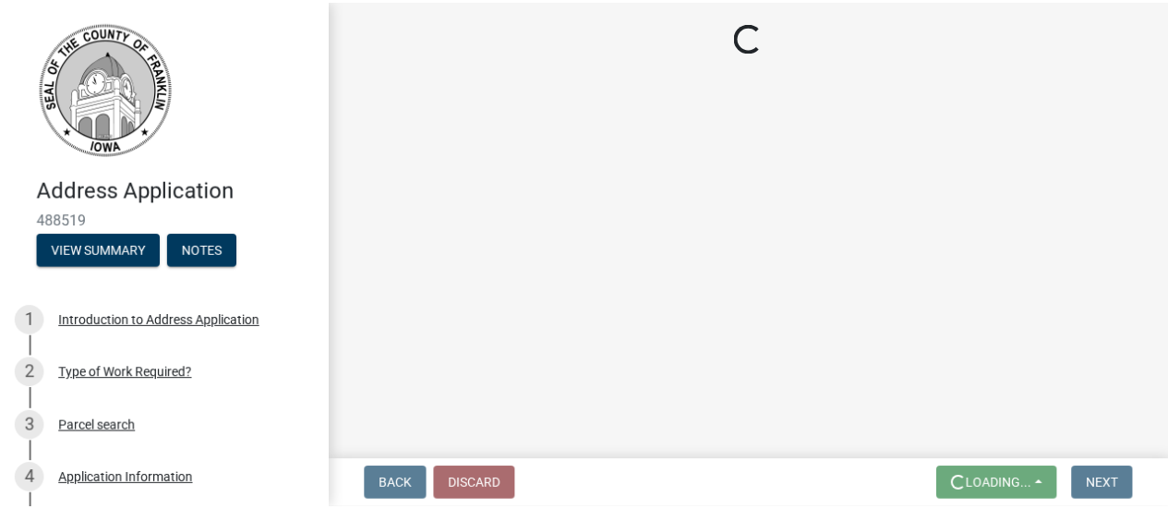
scroll to position [0, 0]
